Goal: Information Seeking & Learning: Learn about a topic

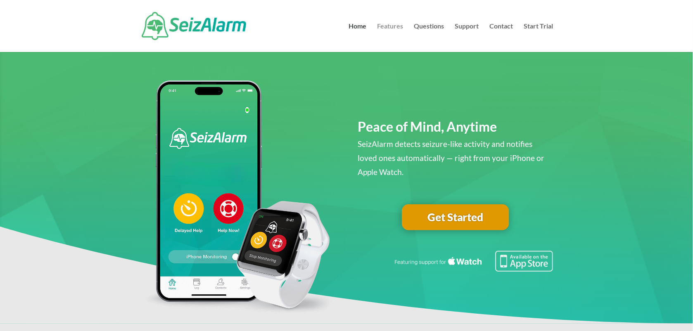
click at [389, 26] on link "Features" at bounding box center [391, 37] width 26 height 29
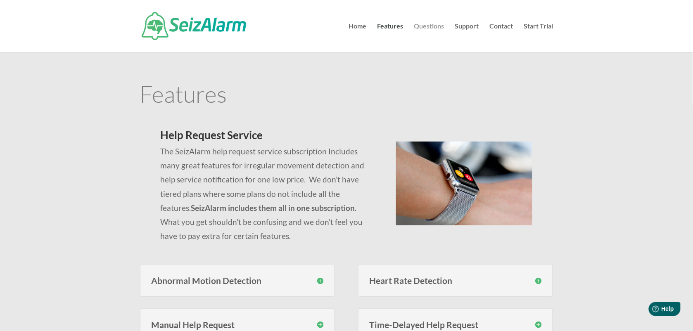
click at [439, 27] on link "Questions" at bounding box center [429, 37] width 30 height 29
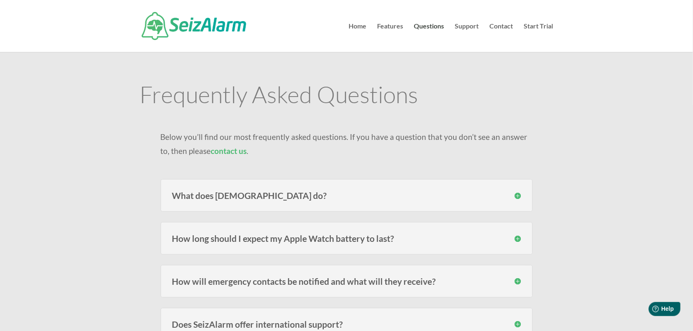
click at [267, 193] on h3 "What does SeizAlarm do?" at bounding box center [346, 195] width 349 height 9
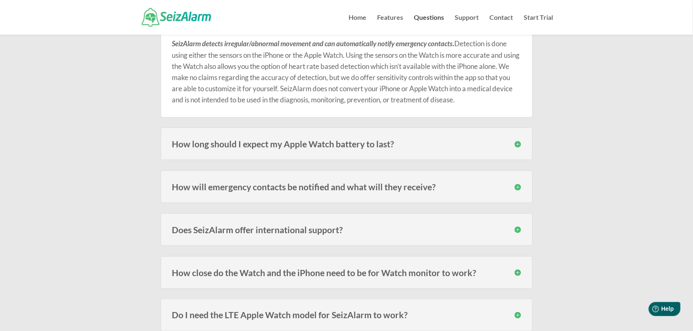
scroll to position [155, 0]
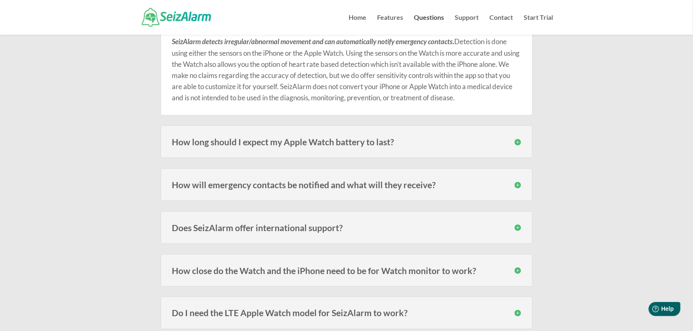
click at [299, 183] on h3 "How will emergency contacts be notified and what will they receive?" at bounding box center [346, 185] width 349 height 9
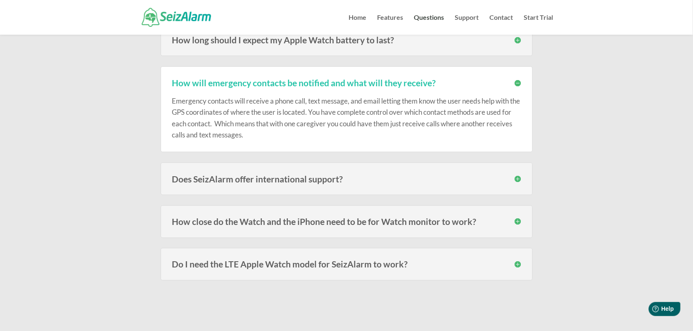
scroll to position [258, 0]
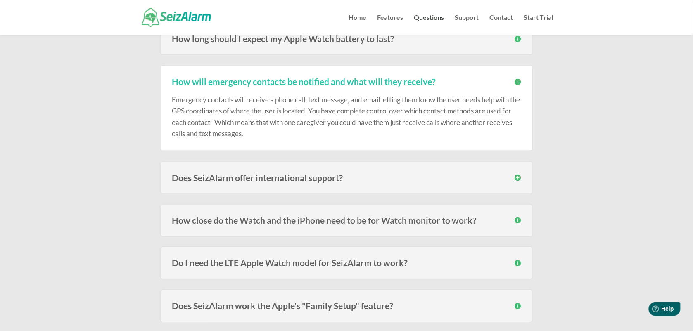
click at [310, 181] on h3 "Does SeizAlarm offer international support?" at bounding box center [346, 178] width 349 height 9
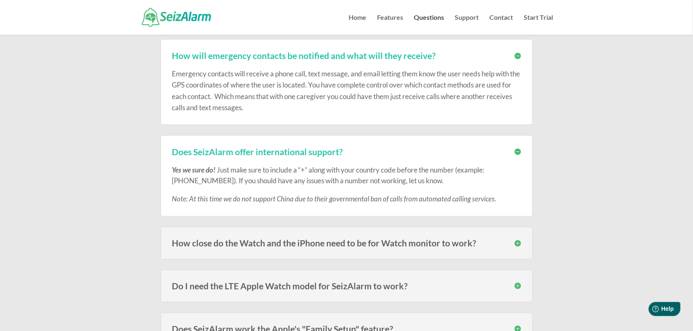
scroll to position [310, 0]
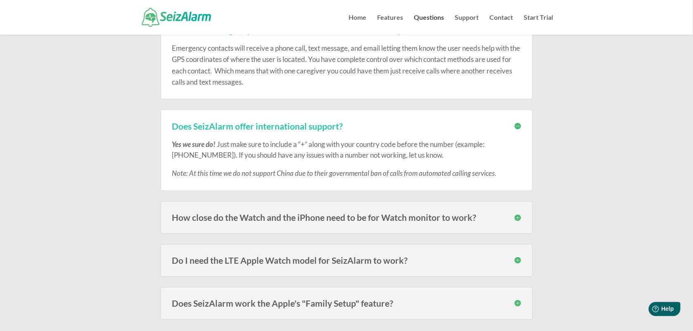
click at [331, 218] on h3 "How close do the Watch and the iPhone need to be for Watch monitor to work?" at bounding box center [346, 218] width 349 height 9
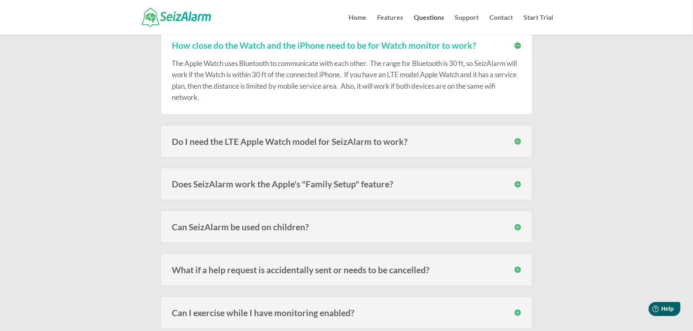
scroll to position [465, 0]
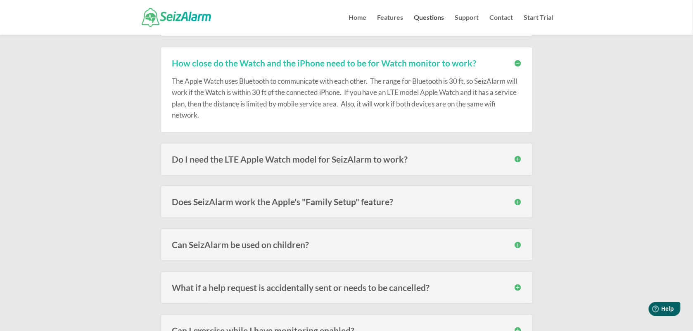
click at [297, 157] on h3 "Do I need the LTE Apple Watch model for SeizAlarm to work?" at bounding box center [346, 159] width 349 height 9
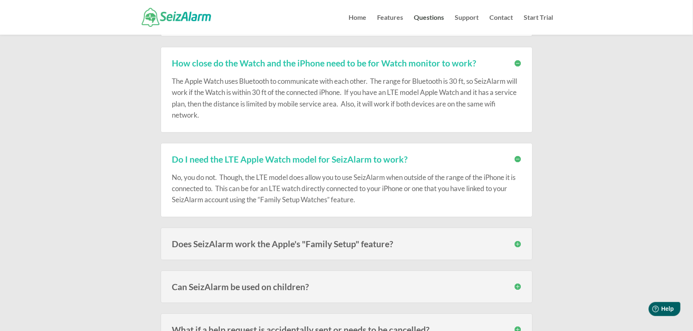
scroll to position [516, 0]
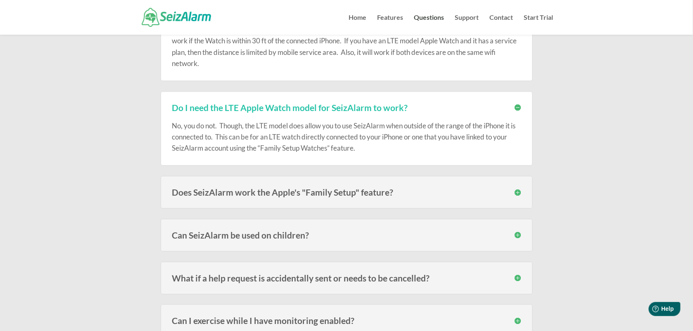
click at [298, 197] on h3 "Does SeizAlarm work the Apple's "Family Setup" feature?" at bounding box center [346, 192] width 349 height 9
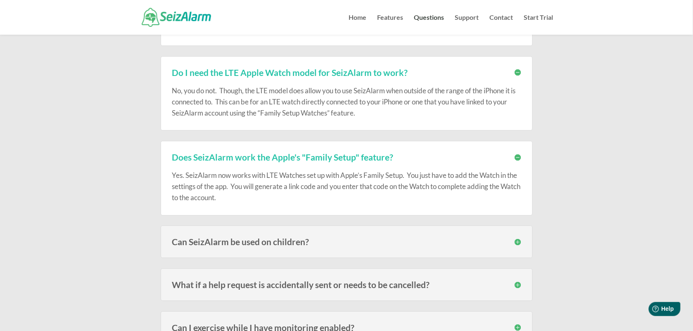
scroll to position [568, 0]
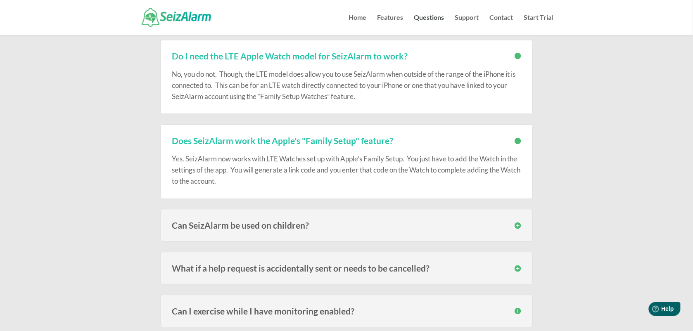
click at [270, 224] on h3 "Can SeizAlarm be used on children?" at bounding box center [346, 225] width 349 height 9
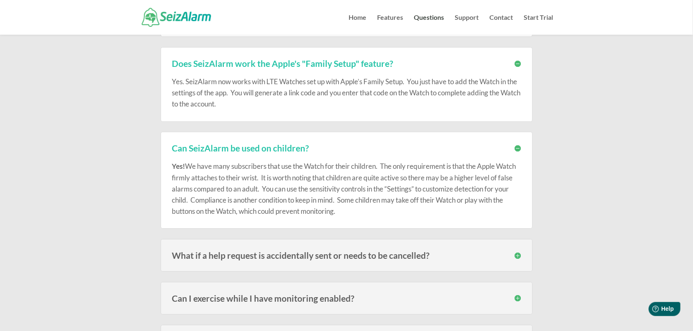
scroll to position [671, 0]
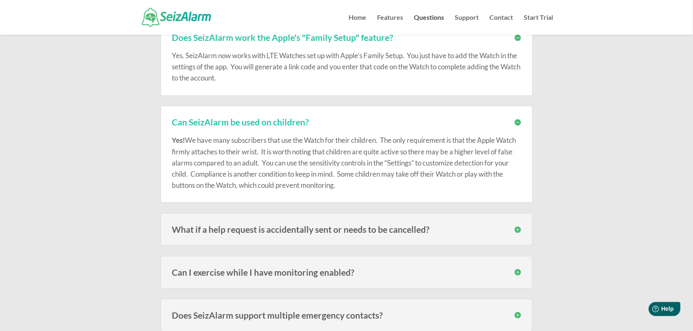
click at [319, 229] on h3 "What if a help request is accidentally sent or needs to be cancelled?" at bounding box center [346, 229] width 349 height 9
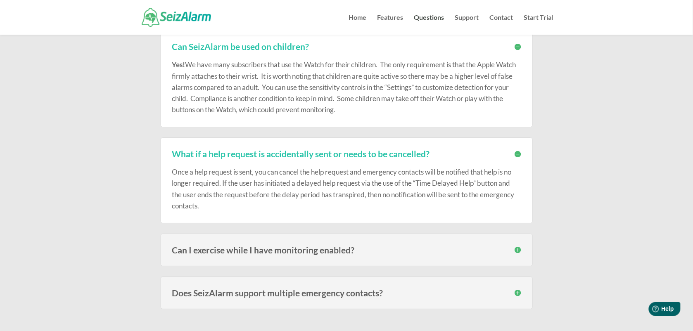
scroll to position [775, 0]
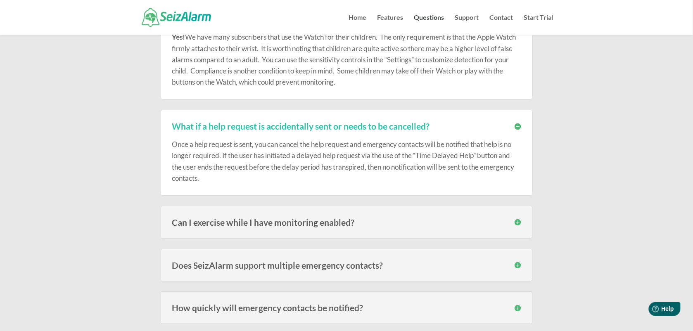
click at [321, 231] on div "Can I exercise while I have monitoring enabled? It depends on the type of exerc…" at bounding box center [347, 222] width 372 height 33
click at [320, 229] on div "Can I exercise while I have monitoring enabled? It depends on the type of exerc…" at bounding box center [347, 222] width 372 height 33
click at [517, 224] on h3 "Can I exercise while I have monitoring enabled?" at bounding box center [346, 222] width 349 height 9
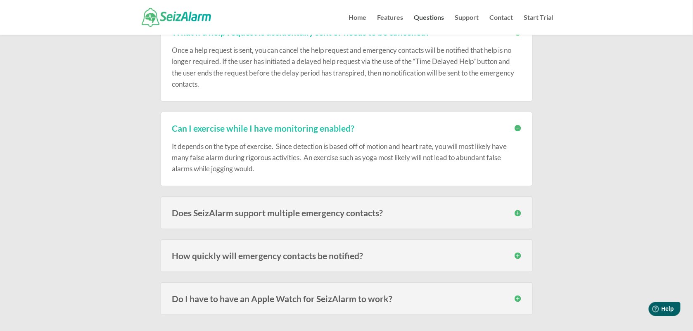
scroll to position [878, 0]
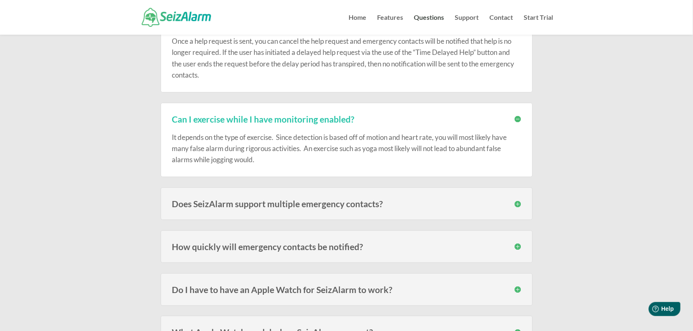
click at [348, 207] on h3 "Does SeizAlarm support multiple emergency contacts?" at bounding box center [346, 204] width 349 height 9
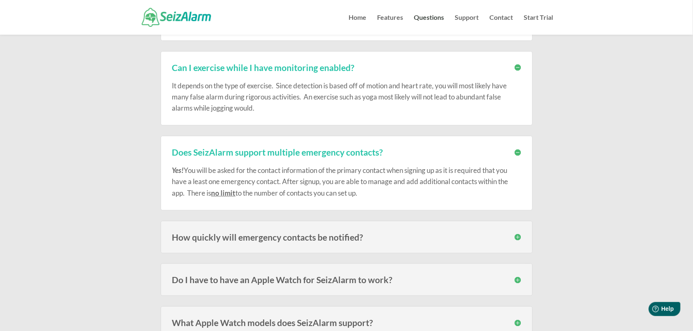
scroll to position [981, 0]
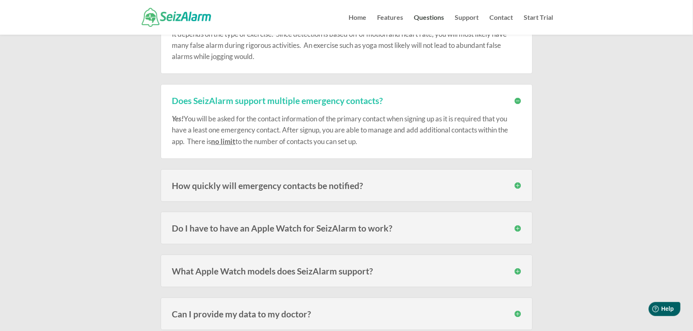
click at [342, 198] on div "How quickly will emergency contacts be notified? Speed varies on carrier signal…" at bounding box center [347, 185] width 372 height 33
click at [342, 194] on div "How quickly will emergency contacts be notified? Speed varies on carrier signal…" at bounding box center [347, 185] width 372 height 33
click at [518, 189] on h3 "How quickly will emergency contacts be notified?" at bounding box center [346, 185] width 349 height 9
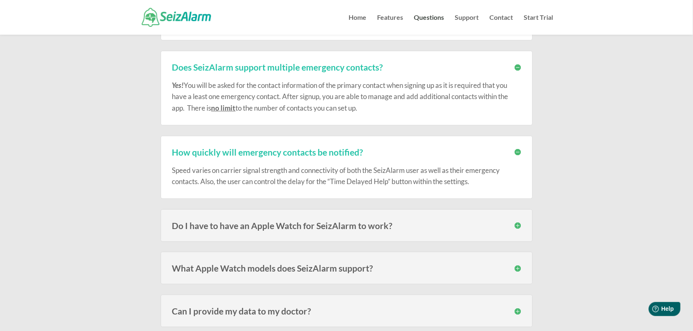
scroll to position [1033, 0]
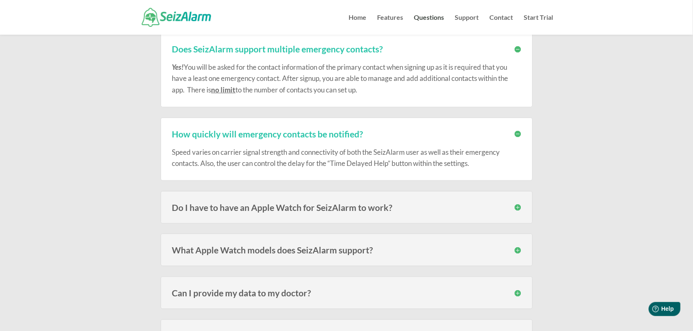
click at [410, 211] on h3 "Do I have to have an Apple Watch for SeizAlarm to work?" at bounding box center [346, 207] width 349 height 9
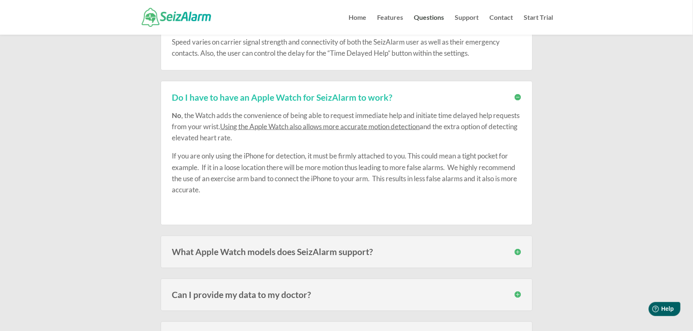
scroll to position [1188, 0]
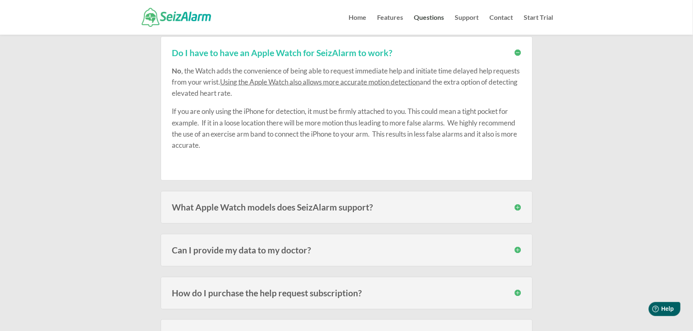
click at [309, 209] on h3 "What Apple Watch models does SeizAlarm support?" at bounding box center [346, 207] width 349 height 9
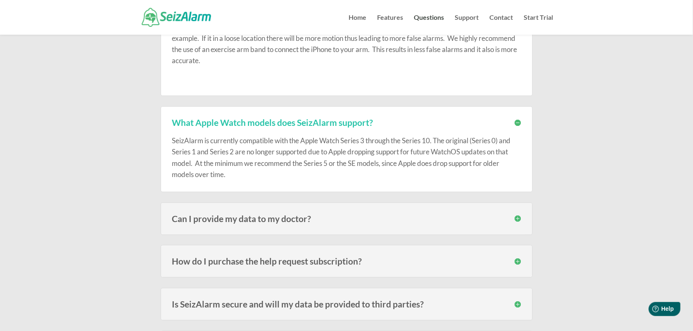
scroll to position [1291, 0]
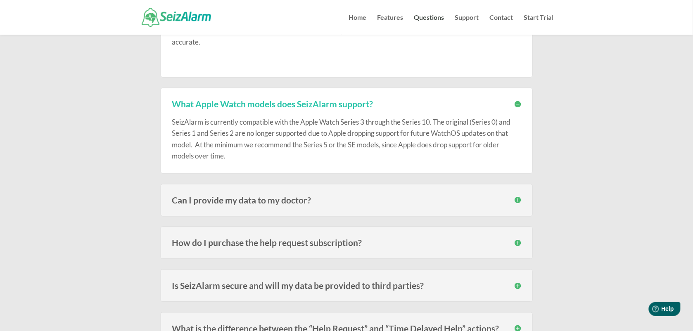
click at [303, 205] on h3 "Can I provide my data to my doctor?" at bounding box center [346, 200] width 349 height 9
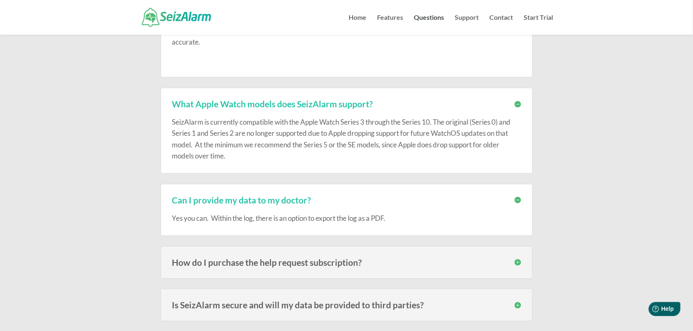
scroll to position [1343, 0]
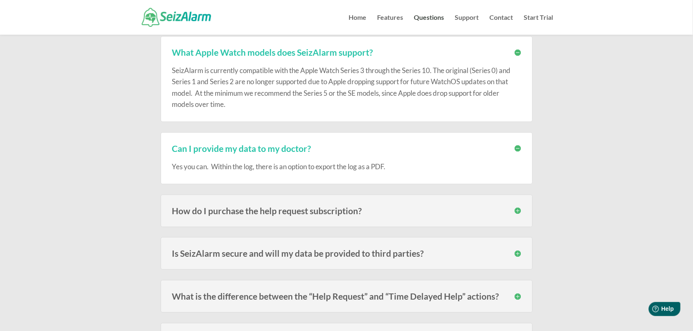
click at [331, 214] on h3 "How do I purchase the help request subscription?" at bounding box center [346, 211] width 349 height 9
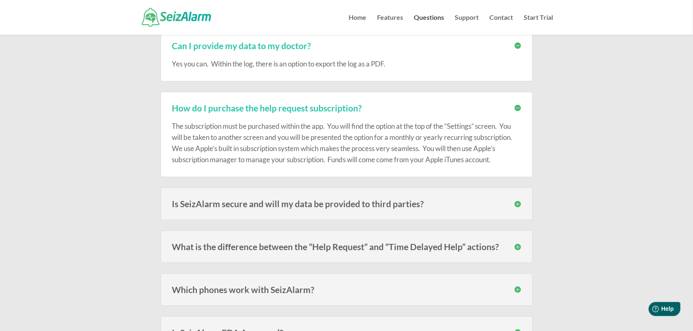
scroll to position [1498, 0]
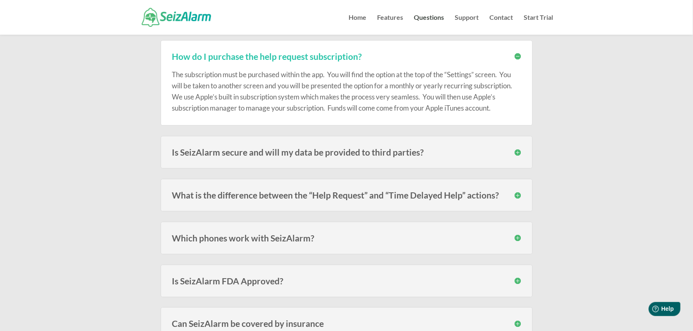
click at [338, 196] on h3 "What is the difference between the “Help Request” and “Time Delayed Help” actio…" at bounding box center [346, 195] width 349 height 9
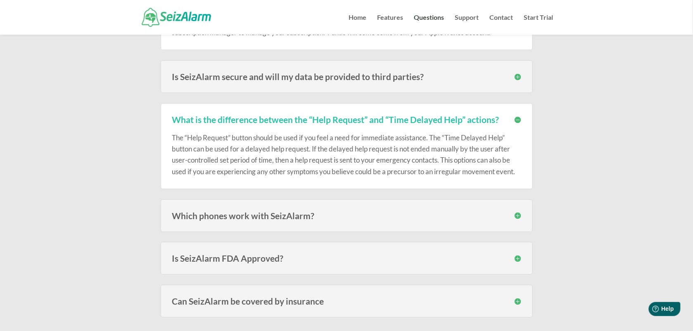
scroll to position [1601, 0]
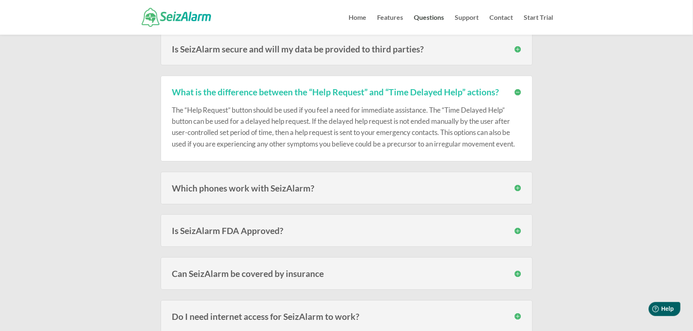
click at [326, 193] on h3 "Which phones work with SeizAlarm?" at bounding box center [346, 188] width 349 height 9
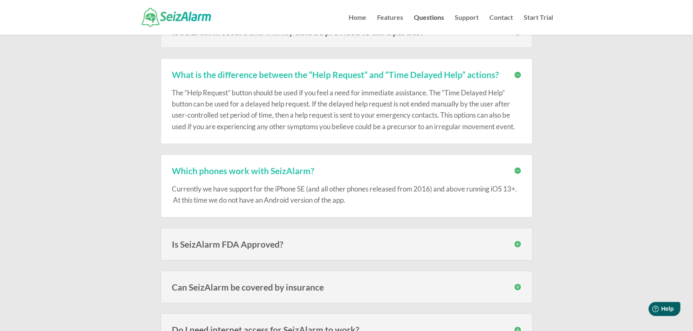
scroll to position [1808, 0]
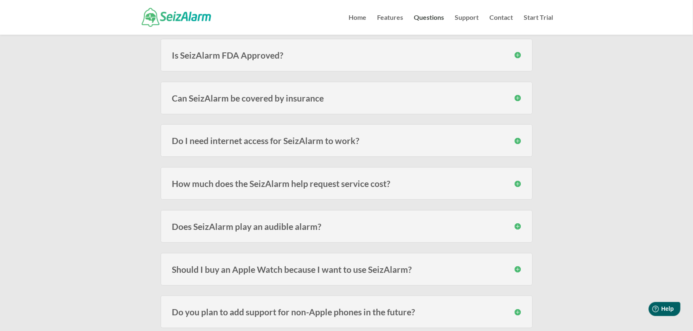
click at [329, 143] on h3 "Do I need internet access for SeizAlarm to work?" at bounding box center [346, 140] width 349 height 9
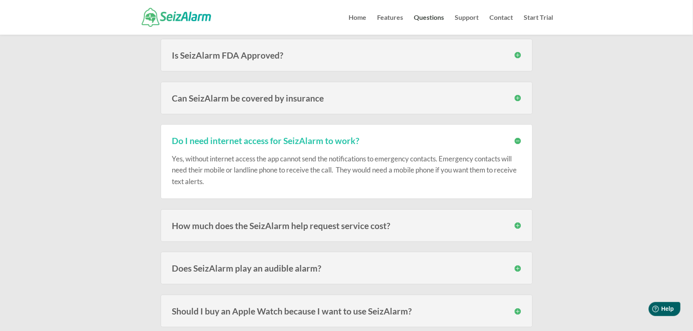
click at [316, 269] on h3 "Does SeizAlarm play an audible alarm?" at bounding box center [346, 268] width 349 height 9
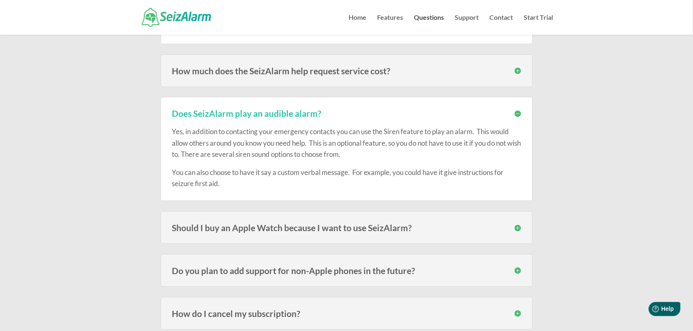
scroll to position [2014, 0]
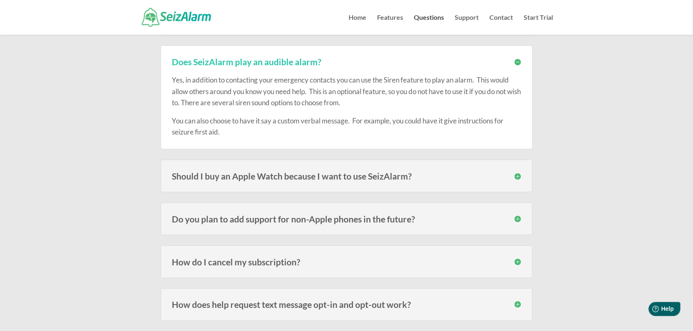
click at [329, 181] on h3 "Should I buy an Apple Watch because I want to use SeizAlarm?" at bounding box center [346, 176] width 349 height 9
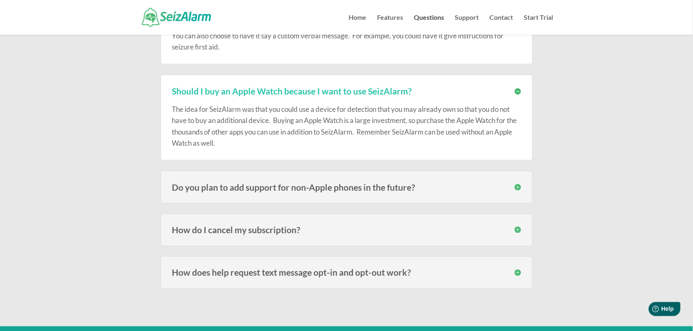
scroll to position [2117, 0]
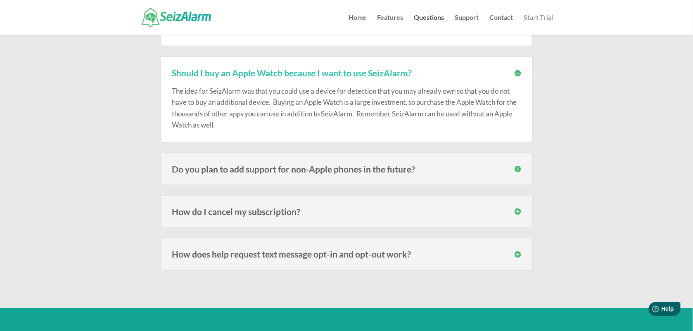
click at [539, 18] on link "Start Trial" at bounding box center [538, 24] width 29 height 20
